Goal: Information Seeking & Learning: Learn about a topic

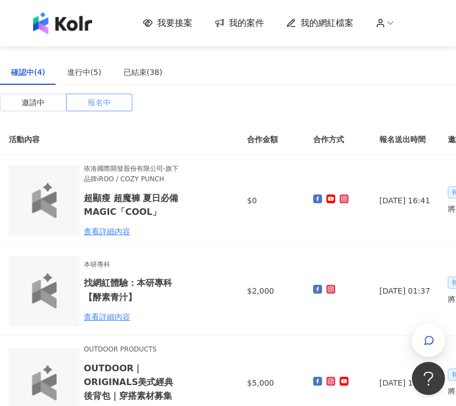
click at [84, 101] on span at bounding box center [100, 102] width 66 height 17
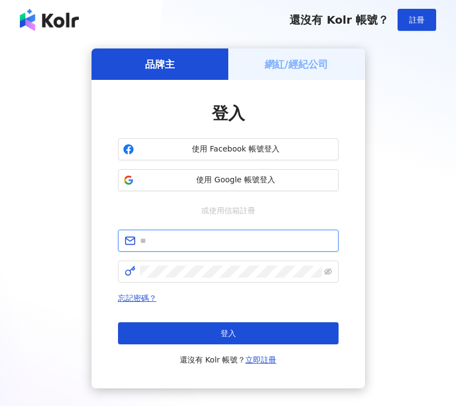
click at [182, 245] on input "text" at bounding box center [236, 241] width 192 height 12
type input "**********"
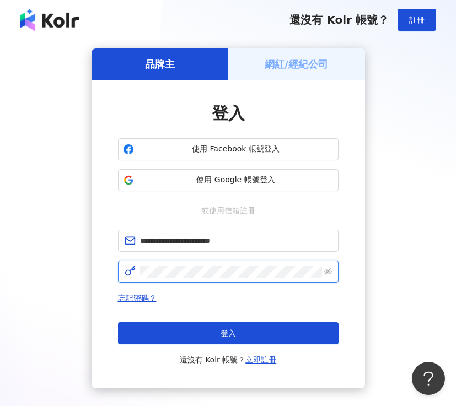
click button "登入" at bounding box center [228, 333] width 220 height 22
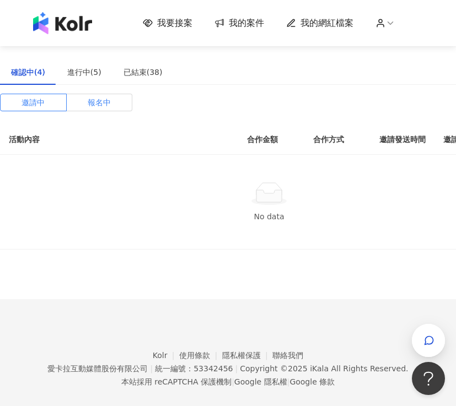
click at [100, 104] on span "報名中" at bounding box center [99, 102] width 23 height 17
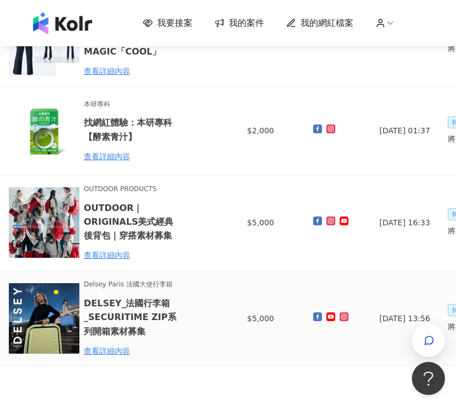
scroll to position [159, 0]
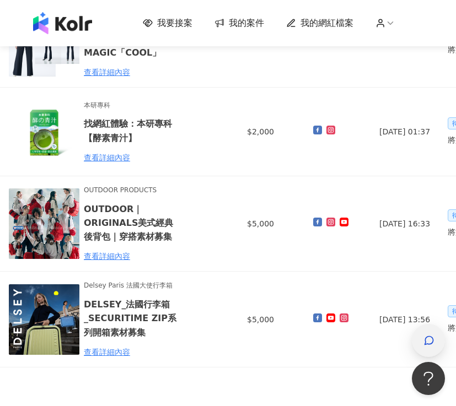
click at [435, 341] on div "button" at bounding box center [428, 340] width 33 height 33
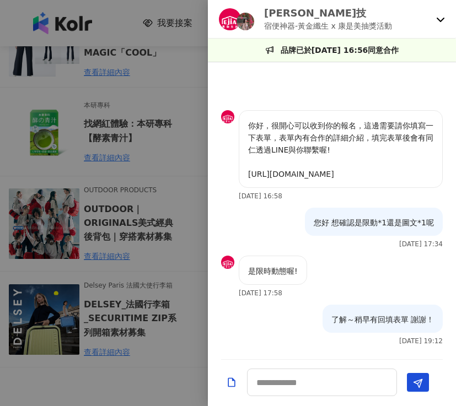
click at [369, 28] on p "宿便神器-黃金纖生 x 康是美抽獎活動" at bounding box center [328, 26] width 128 height 12
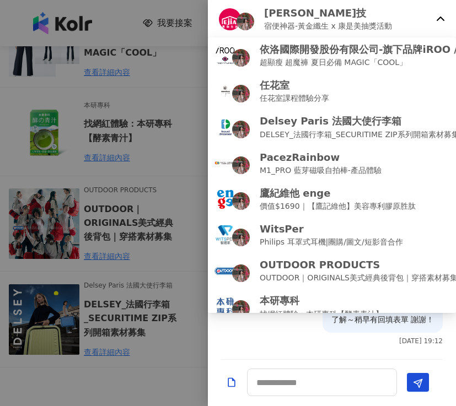
click at [331, 13] on p "[PERSON_NAME]技" at bounding box center [328, 13] width 128 height 14
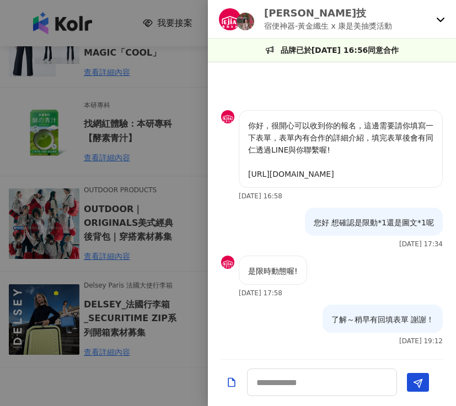
click at [345, 26] on p "宿便神器-黃金纖生 x 康是美抽獎活動" at bounding box center [328, 26] width 128 height 12
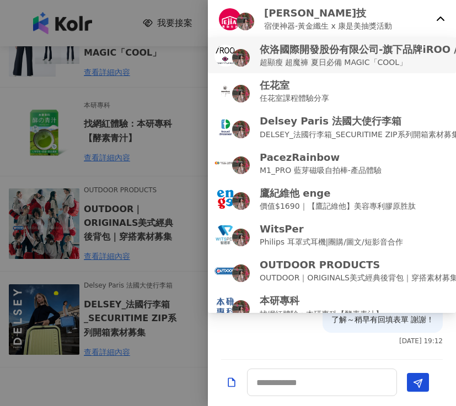
click at [344, 71] on li "依洛國際開發股份有限公司-旗下品牌iROO / COZY PUNCH 超顯瘦 超魔褲 夏日必備 MAGIC「COOL」" at bounding box center [332, 55] width 248 height 36
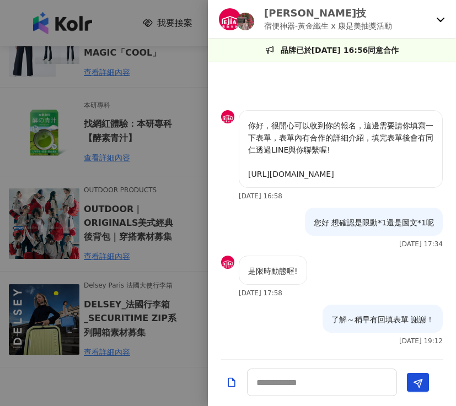
click at [320, 20] on p "宿便神器-黃金纖生 x 康是美抽獎活動" at bounding box center [328, 26] width 128 height 12
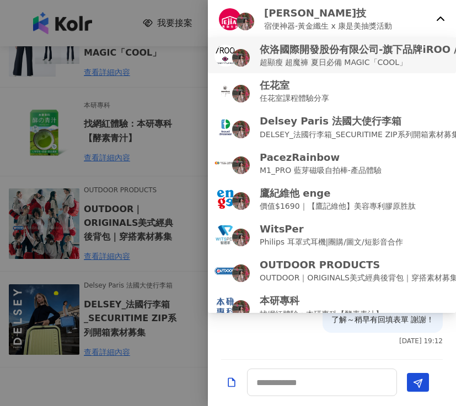
click at [323, 62] on p "超顯瘦 超魔褲 夏日必備 MAGIC「COOL」" at bounding box center [397, 62] width 274 height 12
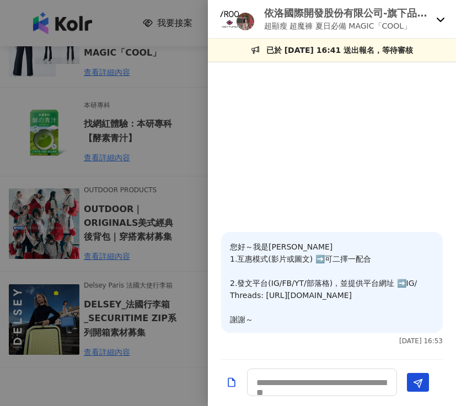
click at [130, 142] on div at bounding box center [228, 203] width 456 height 406
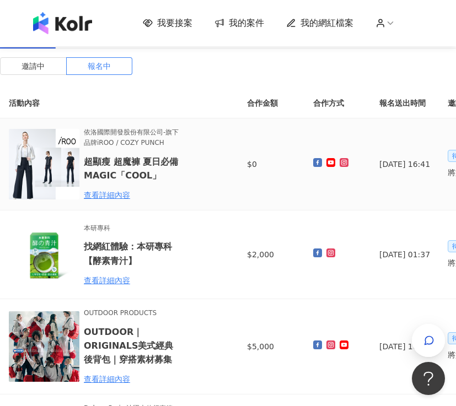
scroll to position [0, 0]
